Goal: Task Accomplishment & Management: Manage account settings

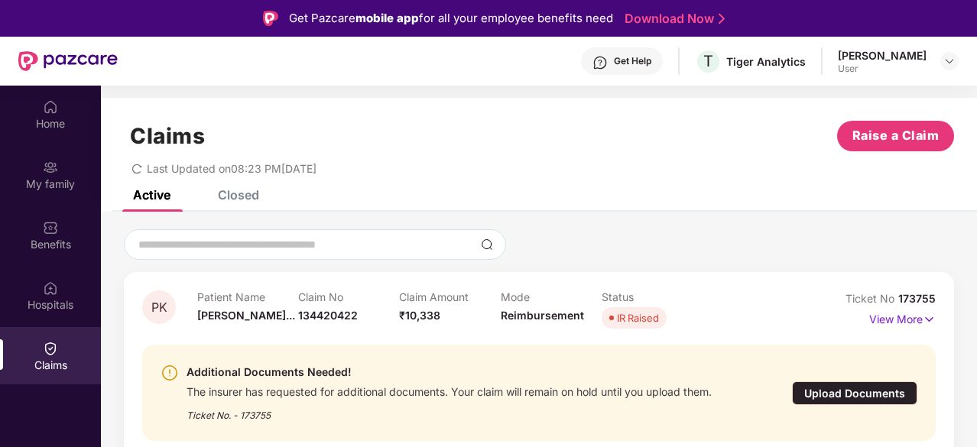
click at [238, 196] on div "Closed" at bounding box center [238, 194] width 41 height 15
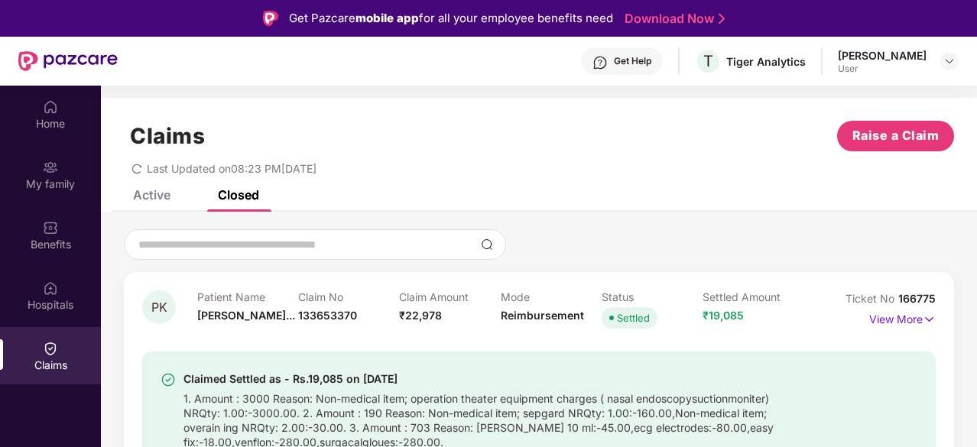
click at [152, 193] on div "Active" at bounding box center [151, 194] width 37 height 15
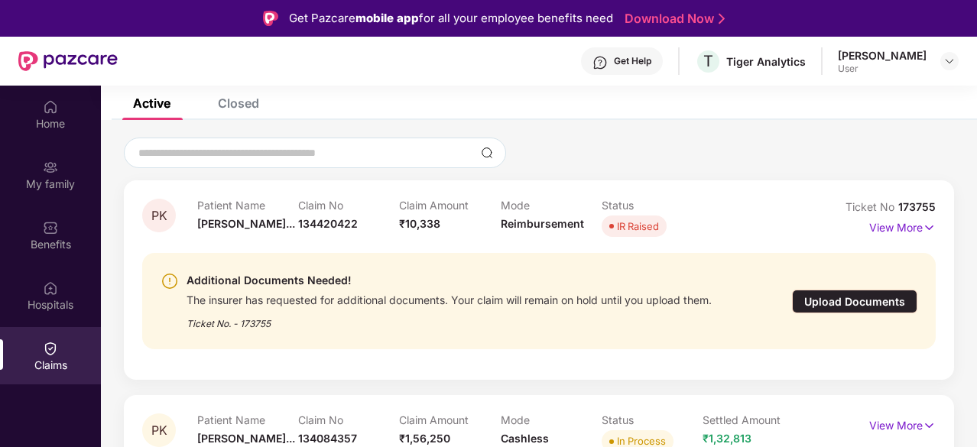
scroll to position [124, 0]
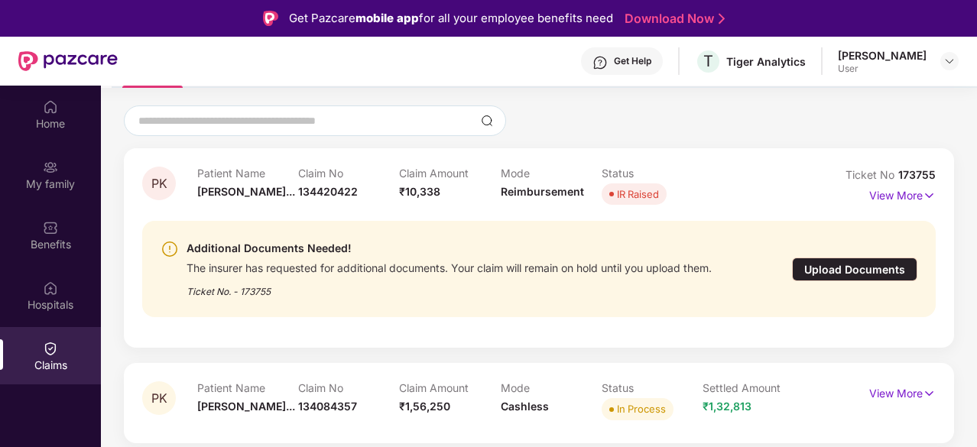
click at [864, 272] on div "Upload Documents" at bounding box center [854, 270] width 125 height 24
